Goal: Obtain resource: Download file/media

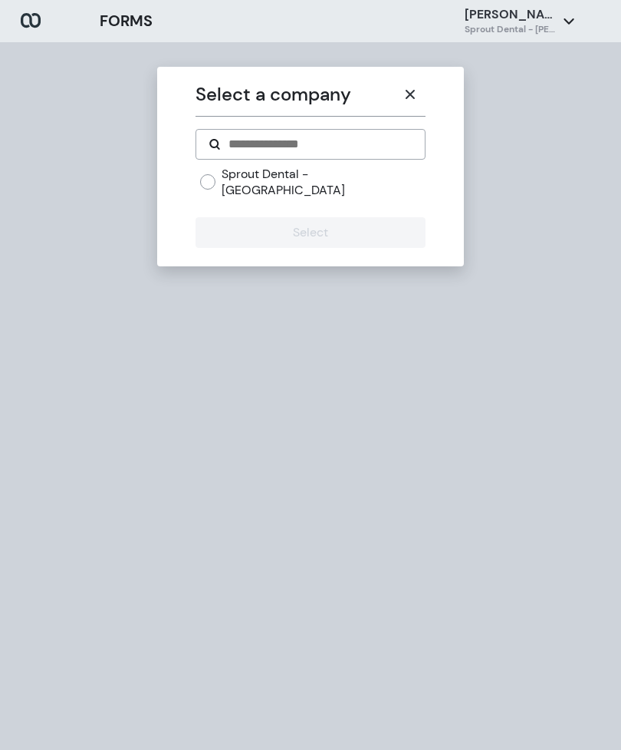
click at [424, 97] on button "button" at bounding box center [410, 94] width 31 height 31
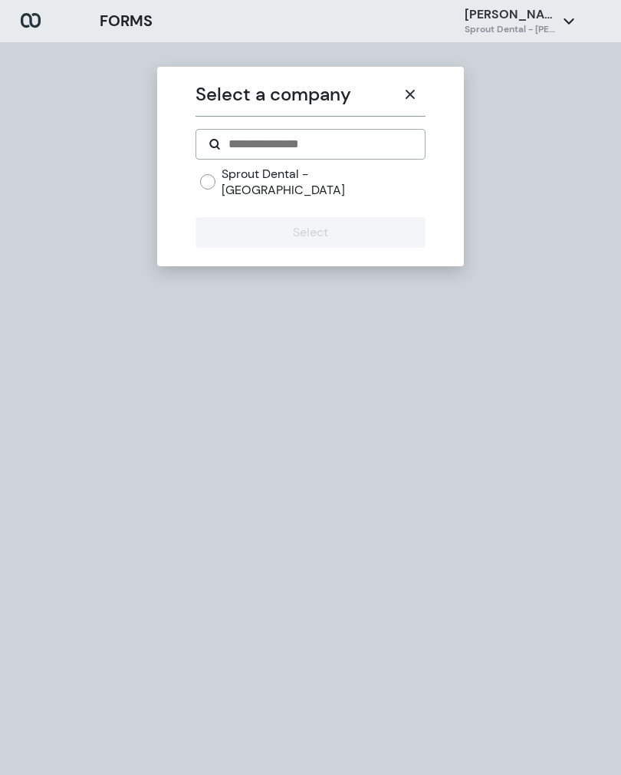
click at [405, 94] on icon "button" at bounding box center [410, 94] width 12 height 12
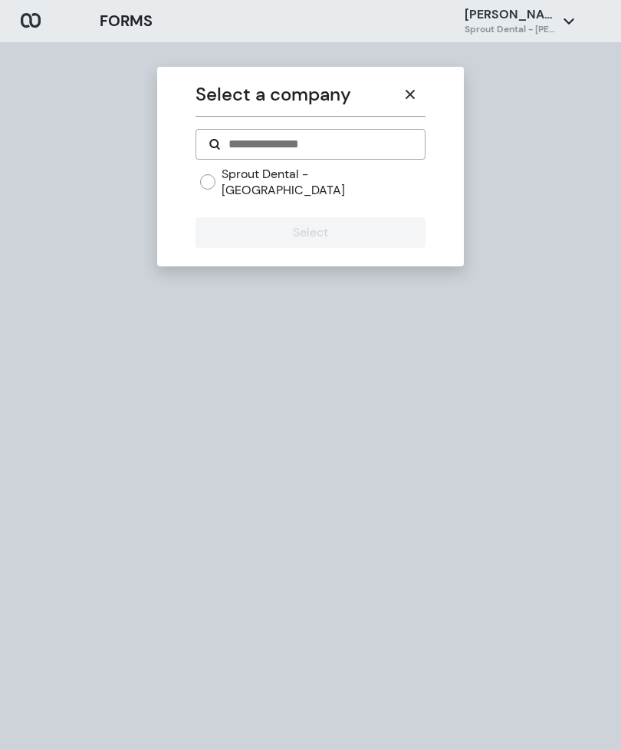
click at [614, 472] on div "Select a company Sprout Dental - Honesdale Select" at bounding box center [310, 417] width 621 height 750
